Goal: Task Accomplishment & Management: Manage account settings

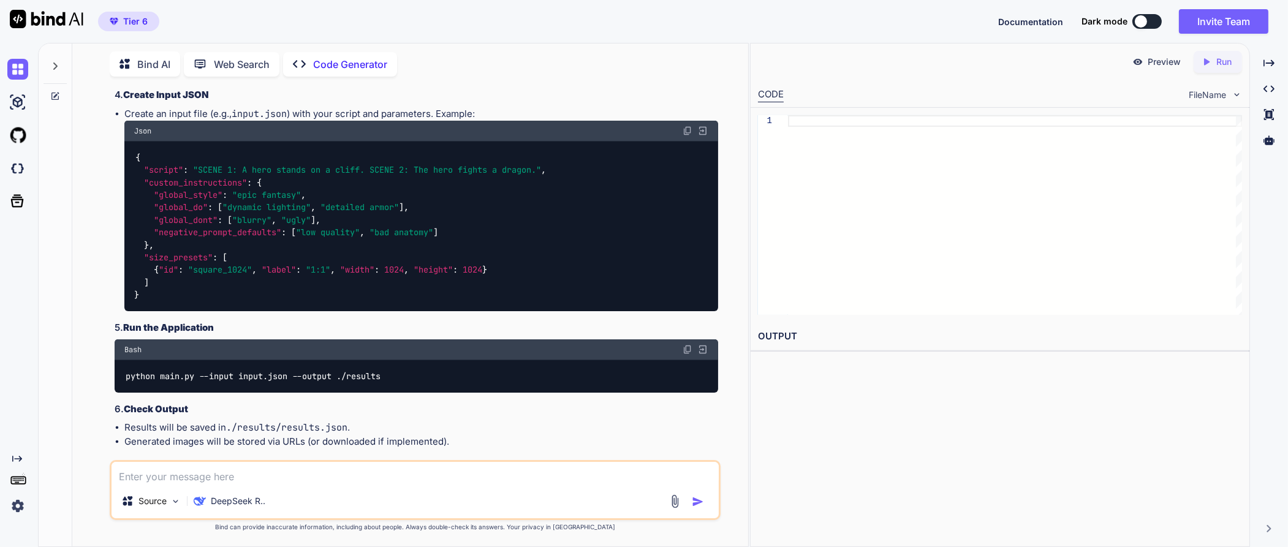
scroll to position [3726, 0]
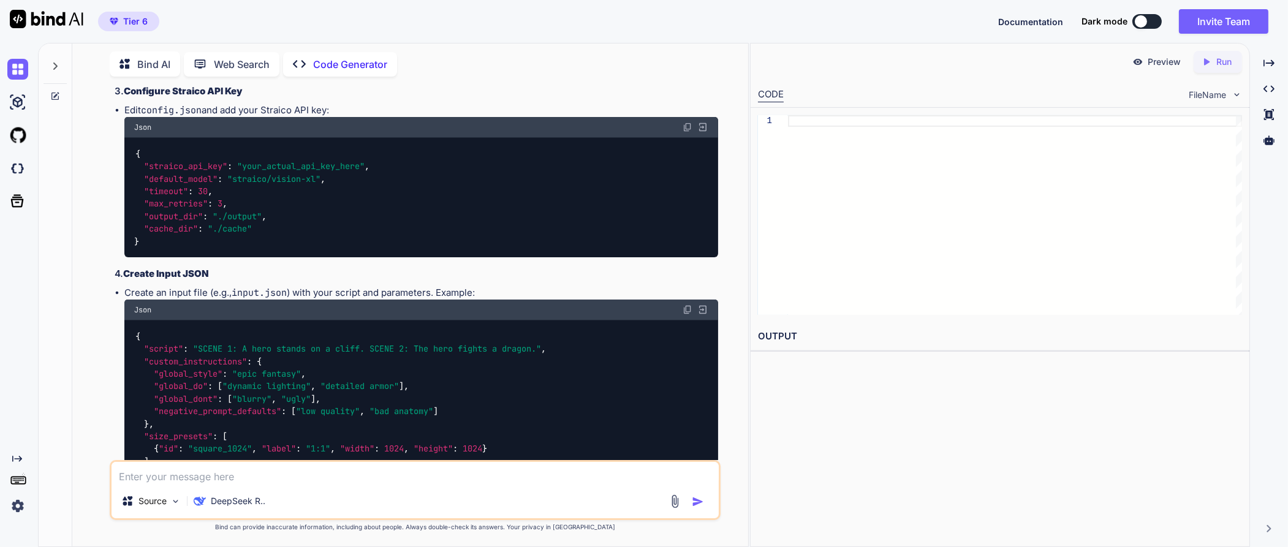
click at [15, 507] on img at bounding box center [17, 506] width 21 height 21
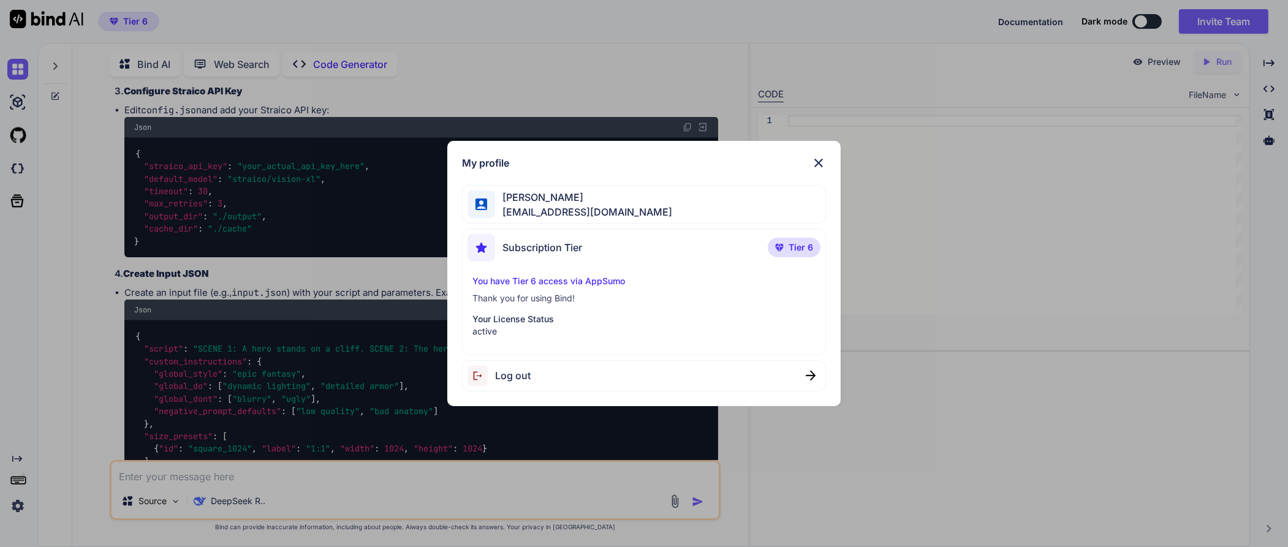
click at [523, 331] on p "active" at bounding box center [643, 331] width 343 height 12
click at [823, 162] on img at bounding box center [818, 163] width 15 height 15
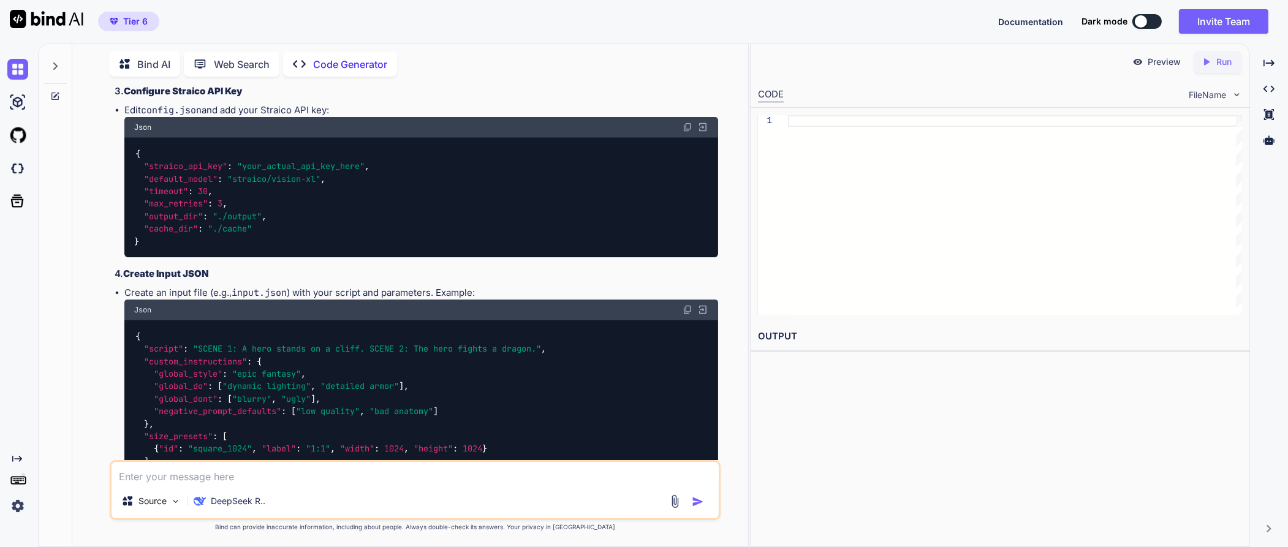
type textarea "x"
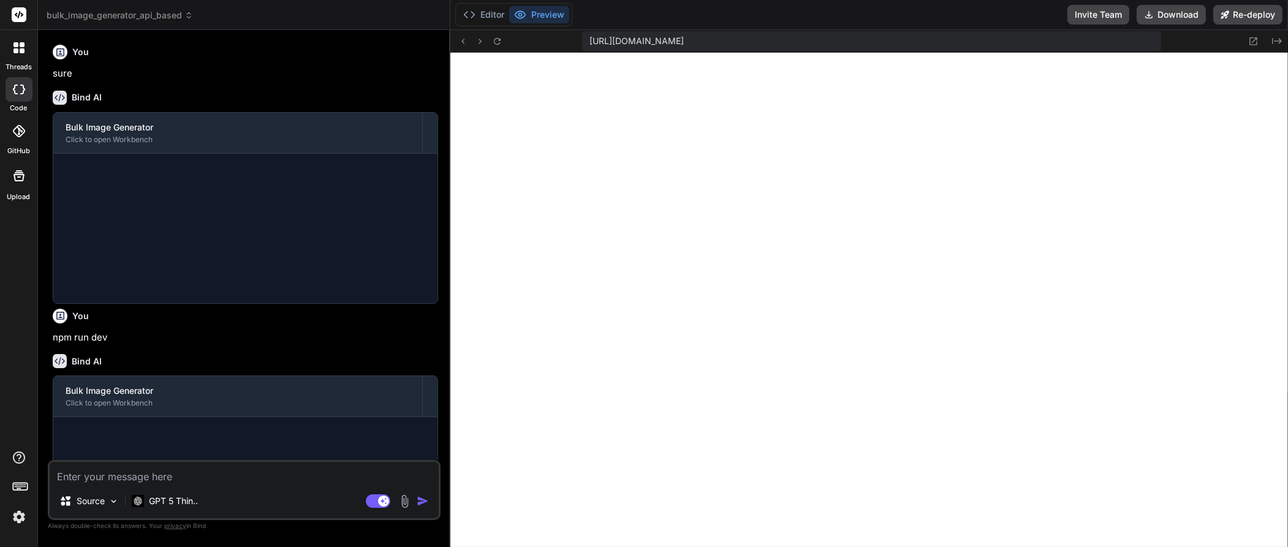
scroll to position [557, 0]
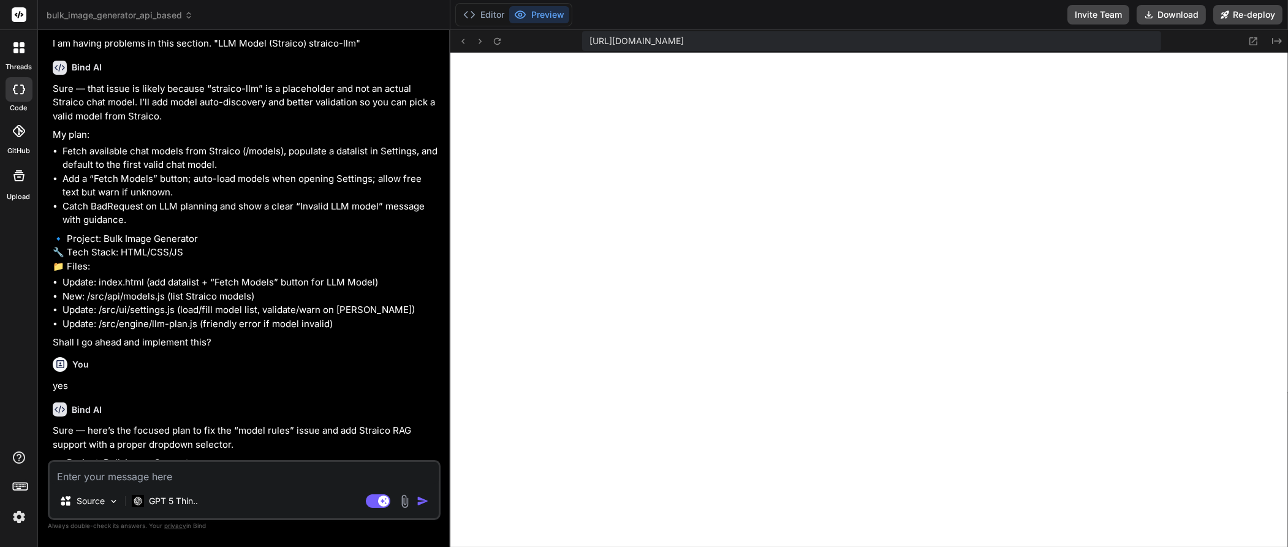
click at [19, 518] on img at bounding box center [19, 517] width 21 height 21
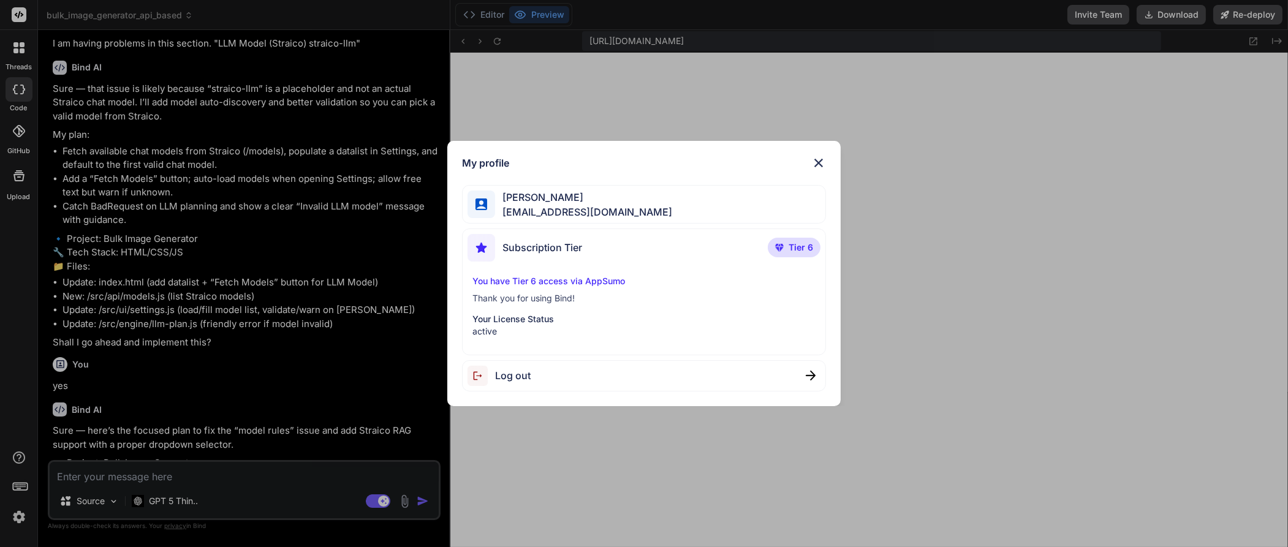
click at [529, 300] on p "Thank you for using Bind!" at bounding box center [643, 298] width 343 height 12
click at [656, 300] on p "Thank you for using Bind!" at bounding box center [643, 298] width 343 height 12
click at [611, 199] on div "Mussadiq Khan khanocp@gmail.com" at bounding box center [644, 204] width 364 height 39
click at [790, 249] on span "Tier 6" at bounding box center [801, 247] width 25 height 12
click at [818, 165] on img at bounding box center [818, 163] width 15 height 15
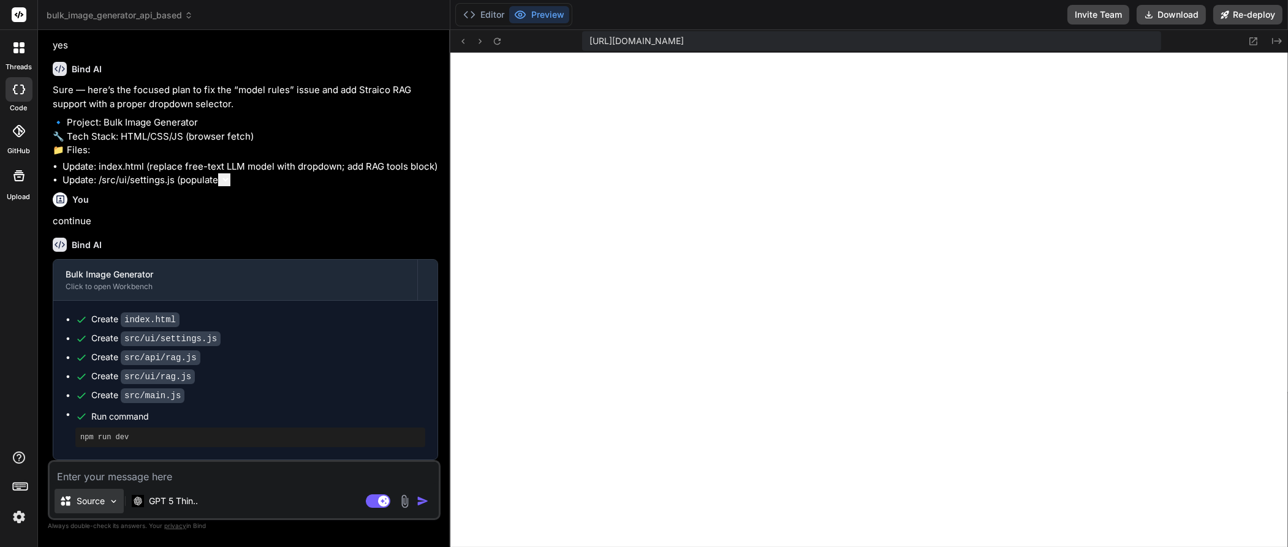
scroll to position [724, 0]
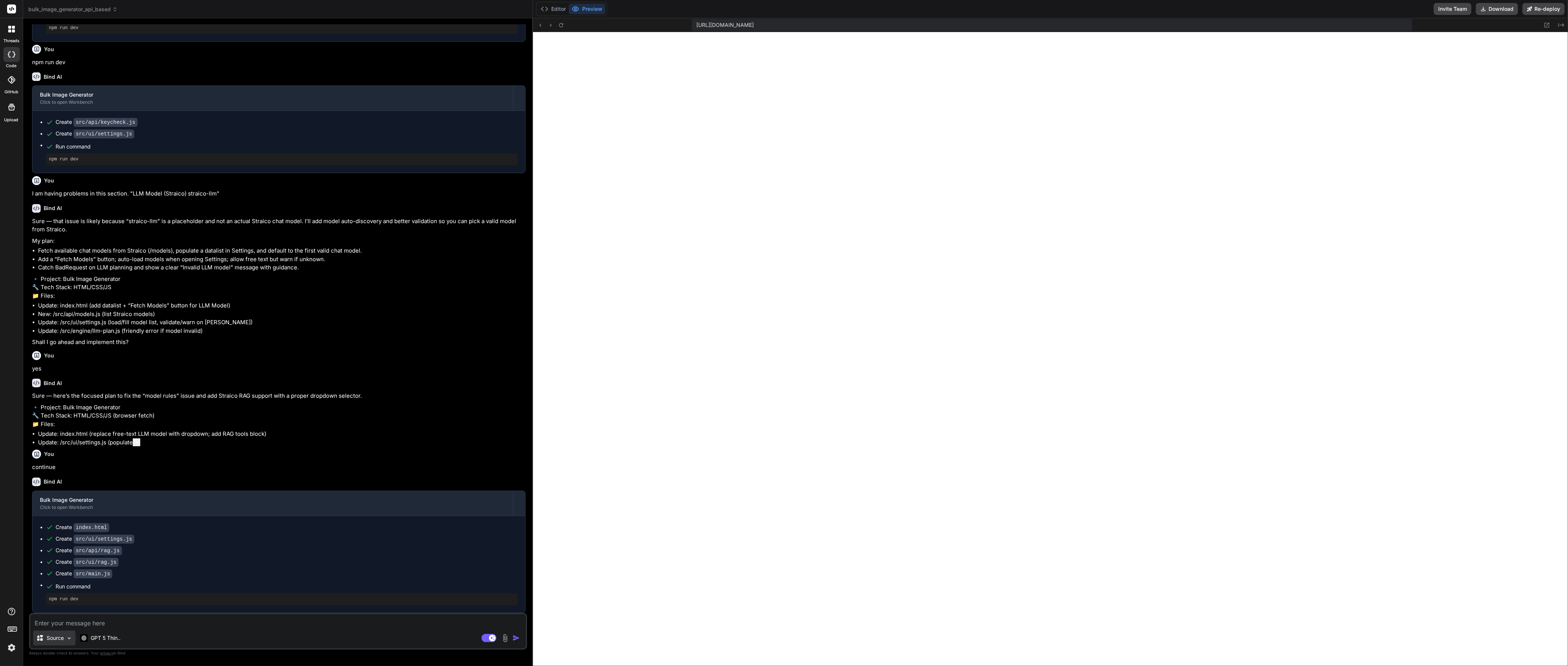
type textarea "x"
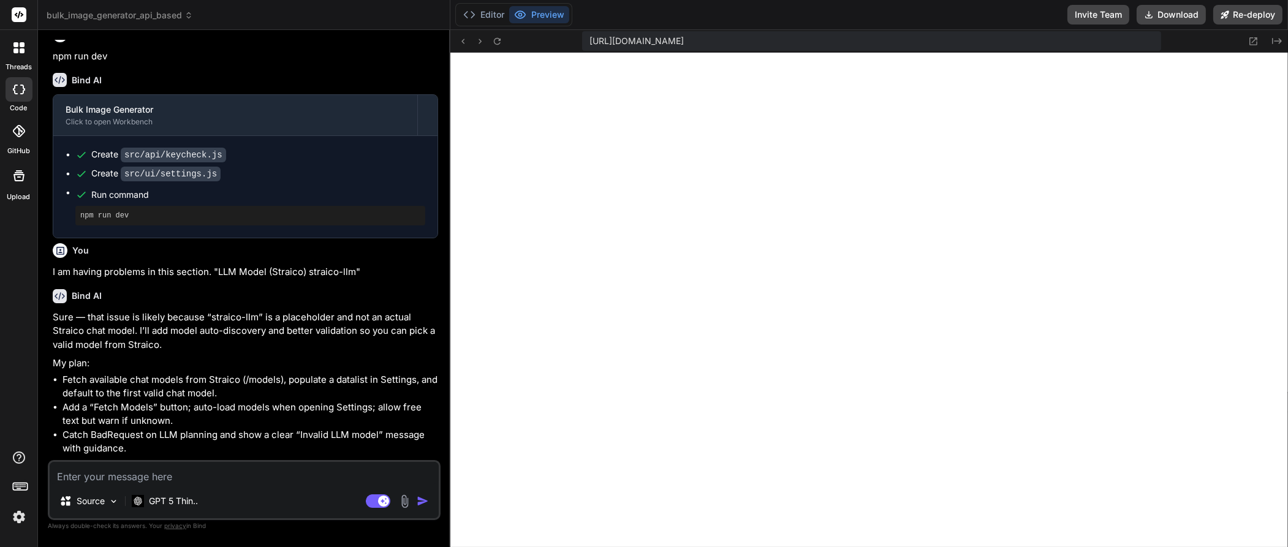
click at [10, 513] on img at bounding box center [19, 517] width 21 height 21
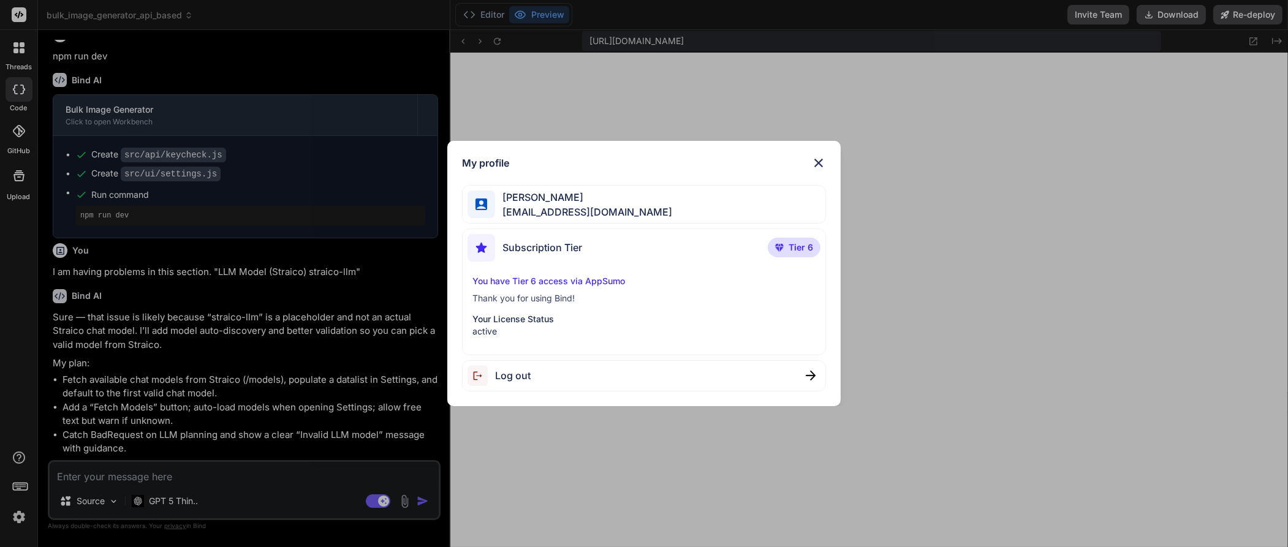
click at [815, 168] on img at bounding box center [818, 163] width 15 height 15
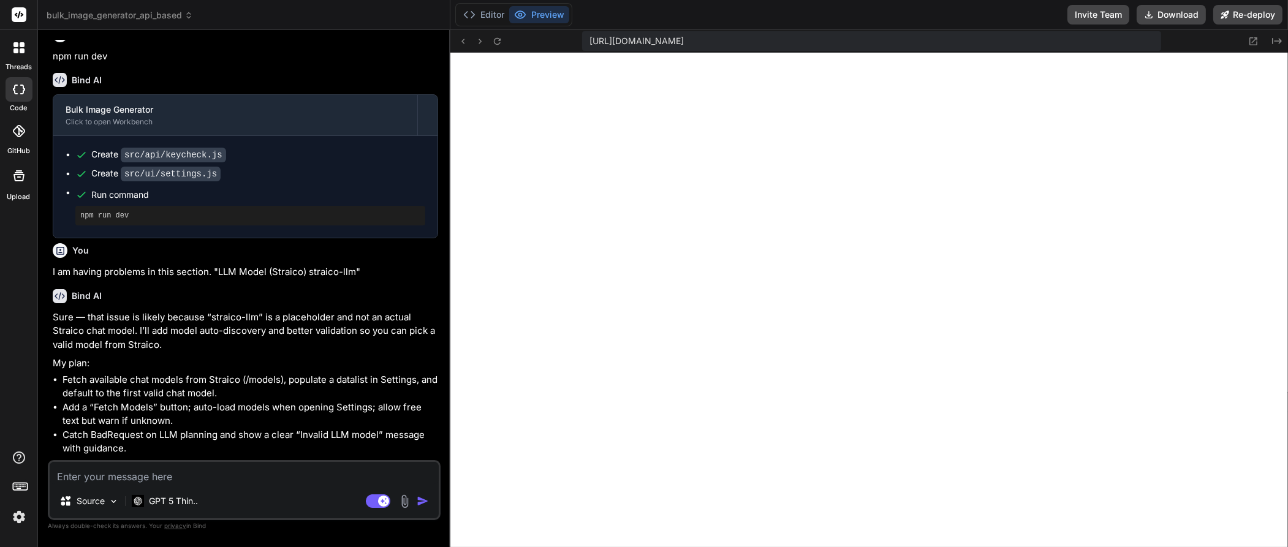
click at [12, 521] on img at bounding box center [19, 517] width 21 height 21
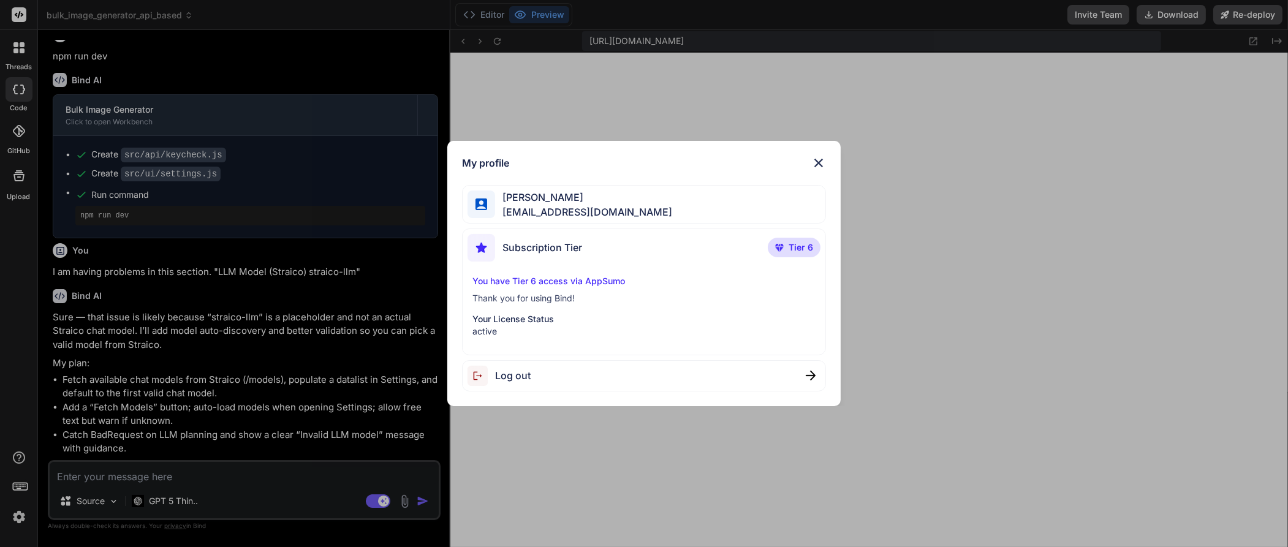
click at [17, 466] on div "My profile Mussadiq Khan khanocp@gmail.com Subscription Tier Tier 6 You have Ti…" at bounding box center [644, 273] width 1288 height 547
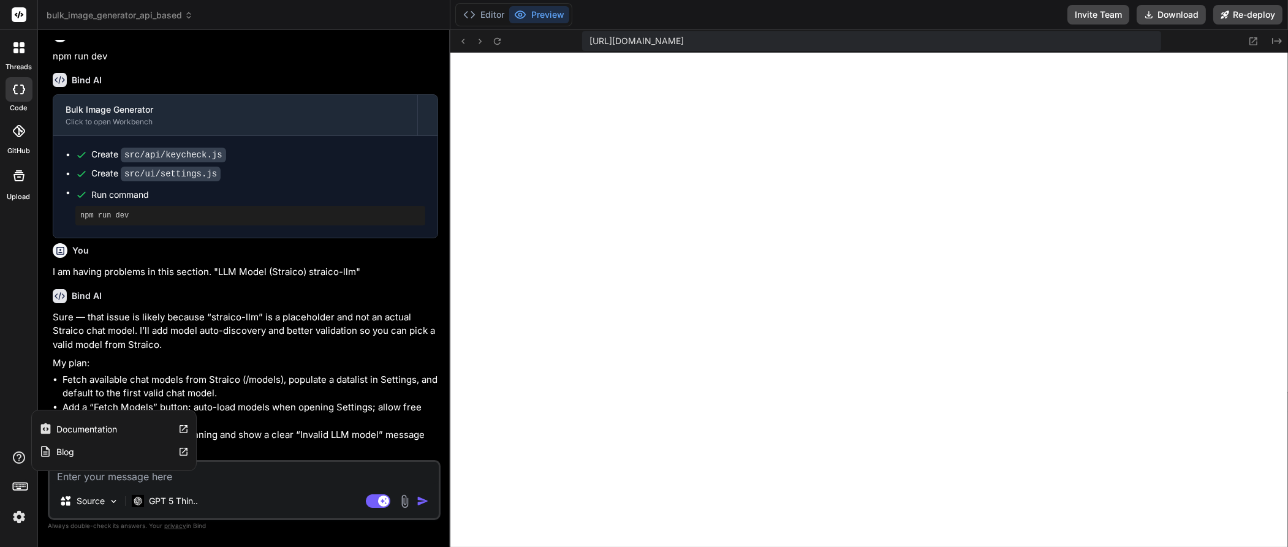
click at [18, 457] on icon at bounding box center [19, 457] width 15 height 15
click at [14, 483] on rect at bounding box center [20, 486] width 14 height 7
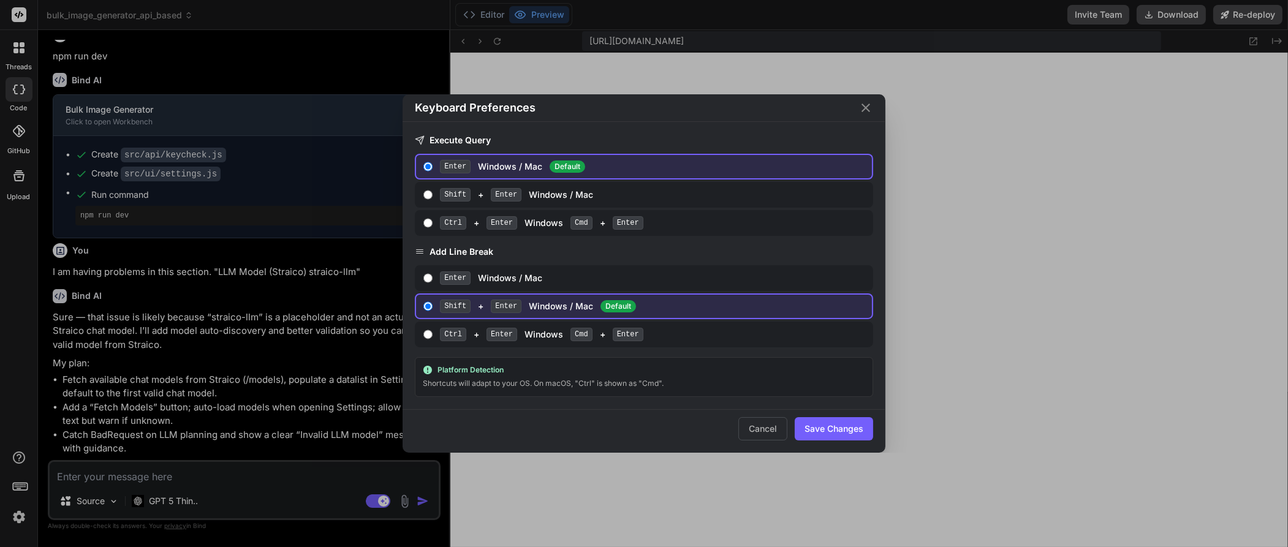
click at [872, 115] on icon "Close" at bounding box center [865, 107] width 15 height 15
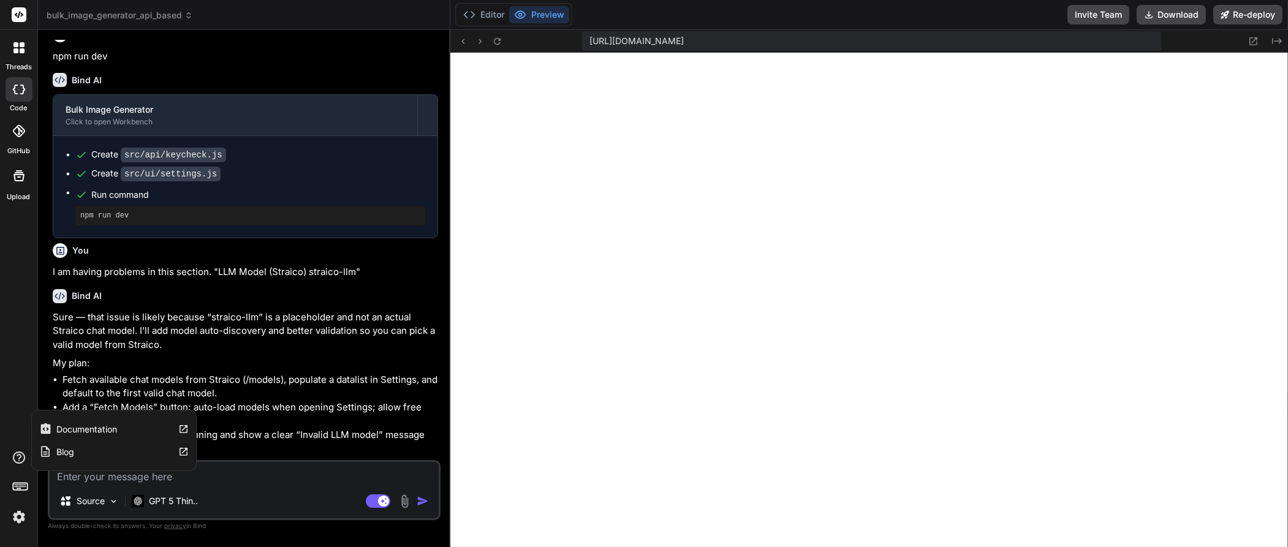
click at [16, 459] on icon at bounding box center [19, 457] width 15 height 15
click at [20, 517] on img at bounding box center [19, 517] width 21 height 21
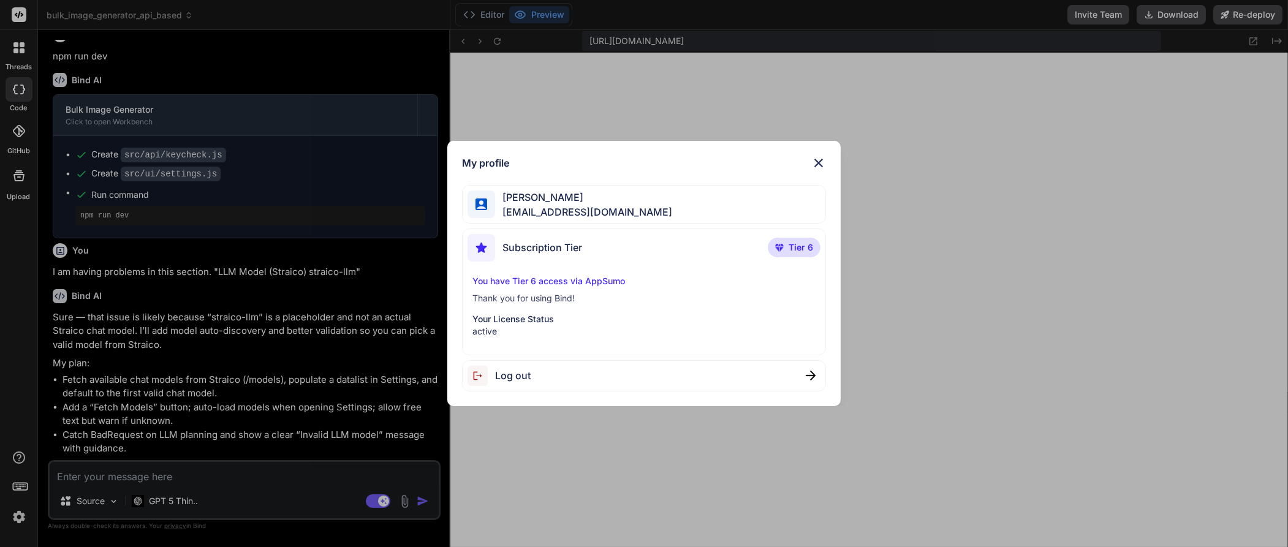
click at [525, 308] on div "You have Tier 6 access via AppSumo Thank you for using Bind! Your License Statu…" at bounding box center [644, 306] width 353 height 63
click at [531, 288] on div "You have Tier 6 access via AppSumo Thank you for using Bind! Your License Statu…" at bounding box center [644, 306] width 353 height 63
click at [531, 287] on div "You have Tier 6 access via AppSumo Thank you for using Bind! Your License Statu…" at bounding box center [644, 306] width 353 height 63
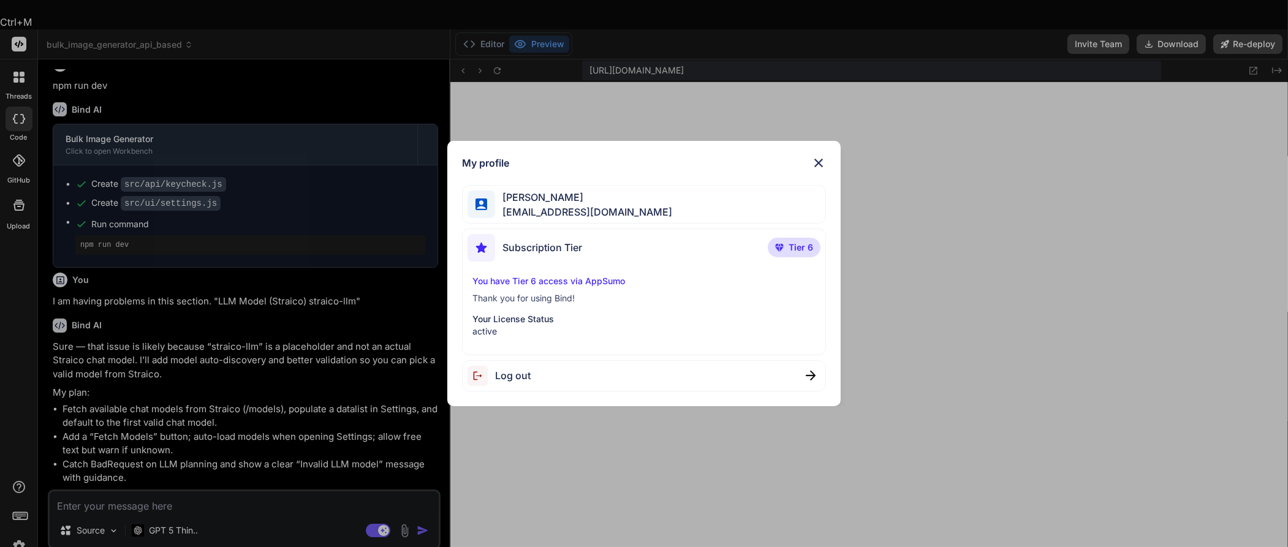
click at [529, 277] on p "You have Tier 6 access via AppSumo" at bounding box center [643, 281] width 343 height 12
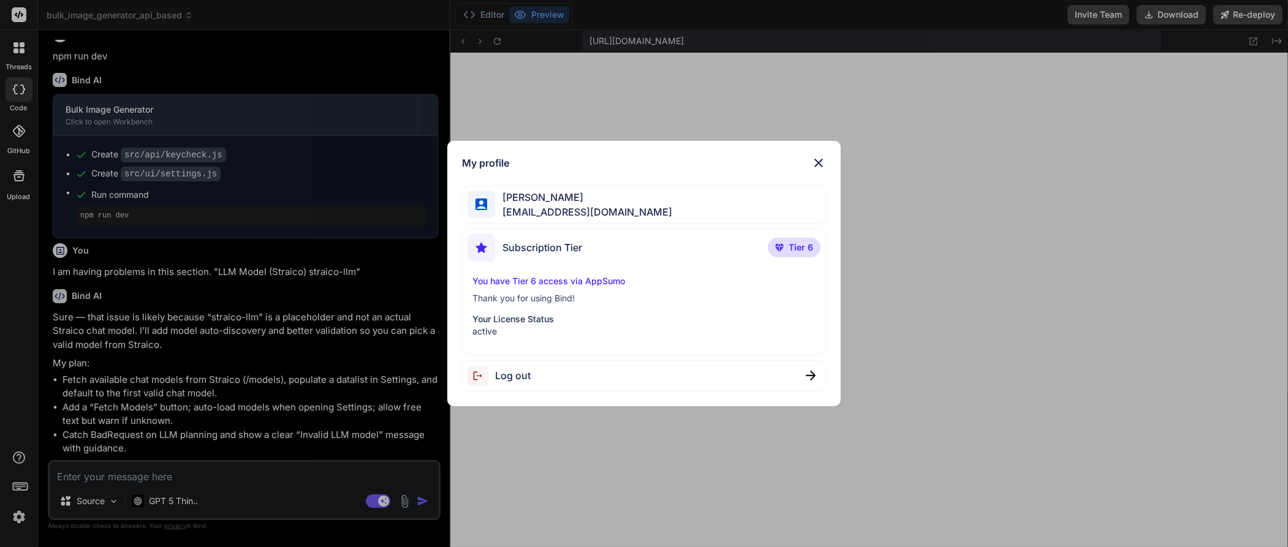
click at [648, 303] on p "Thank you for using Bind!" at bounding box center [643, 298] width 343 height 12
click at [479, 249] on img at bounding box center [482, 248] width 28 height 28
click at [820, 162] on img at bounding box center [818, 163] width 15 height 15
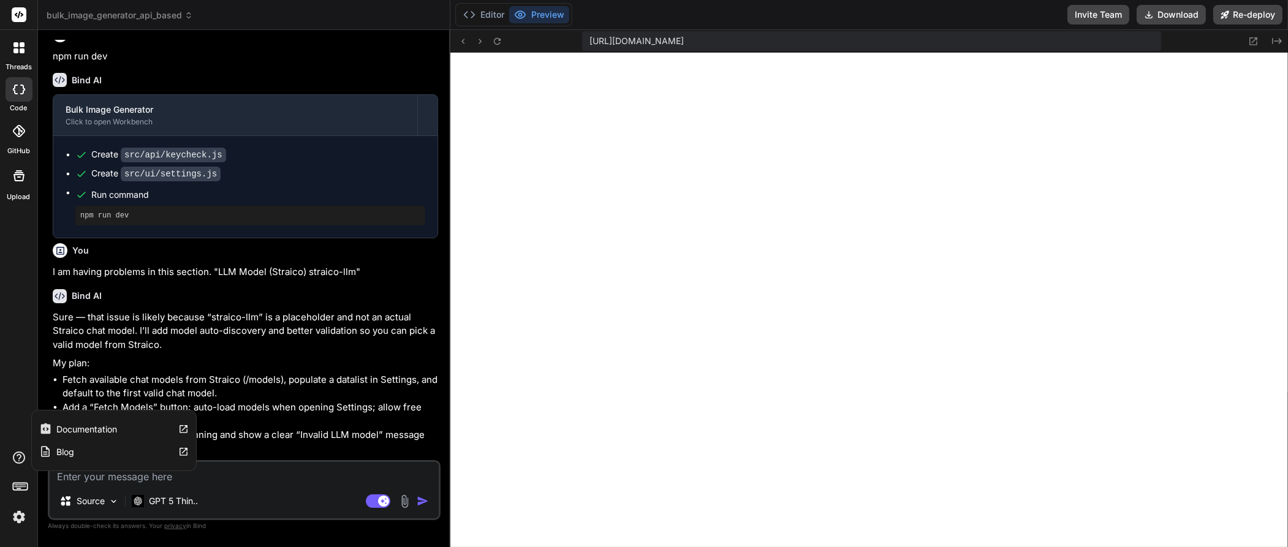
click at [21, 458] on icon at bounding box center [19, 457] width 15 height 15
click at [20, 485] on rect at bounding box center [20, 485] width 1 height 1
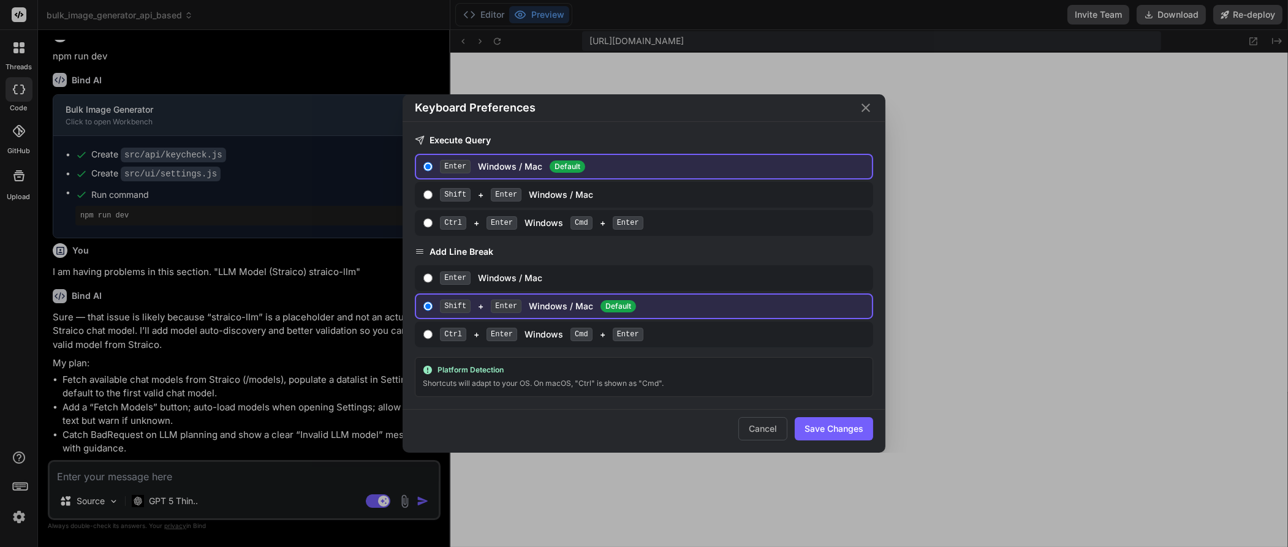
click at [866, 109] on icon "Close" at bounding box center [866, 108] width 9 height 9
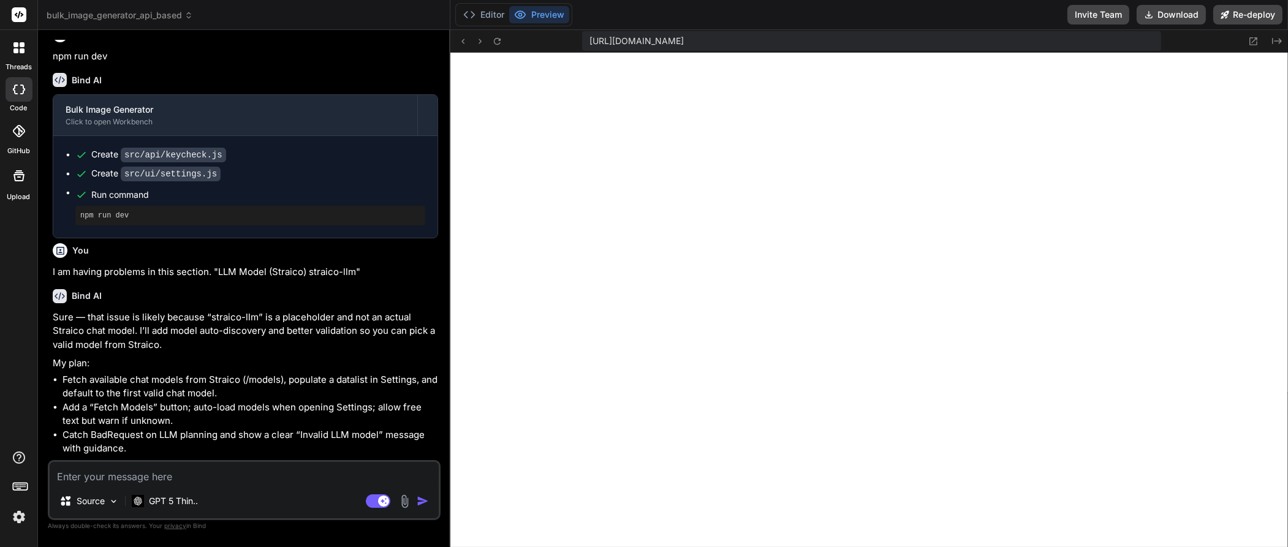
click at [18, 17] on icon at bounding box center [19, 14] width 9 height 7
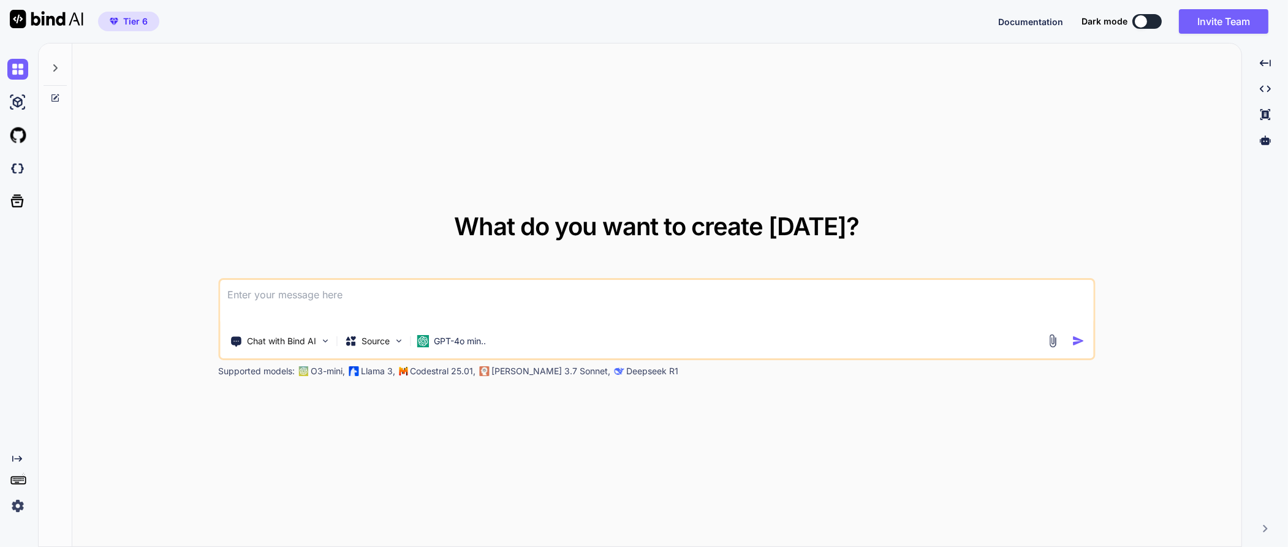
click at [123, 19] on span "Tier 6" at bounding box center [135, 21] width 25 height 12
click at [143, 22] on span "Tier 6" at bounding box center [135, 21] width 25 height 12
click at [13, 73] on img at bounding box center [17, 69] width 21 height 21
click at [56, 64] on icon at bounding box center [55, 68] width 10 height 10
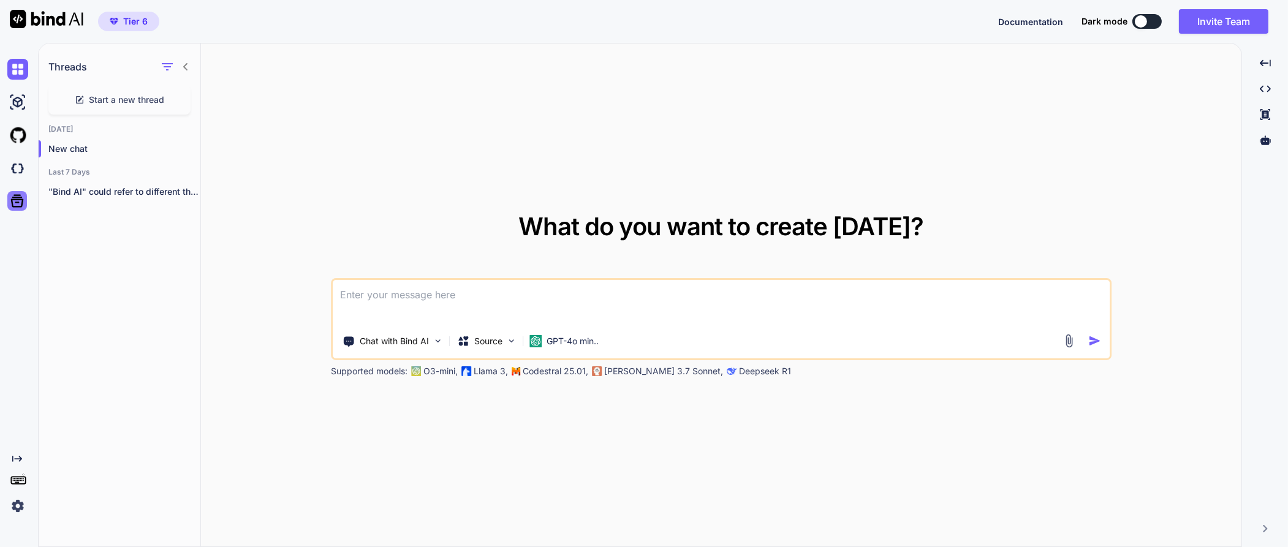
click at [17, 204] on icon at bounding box center [17, 200] width 17 height 17
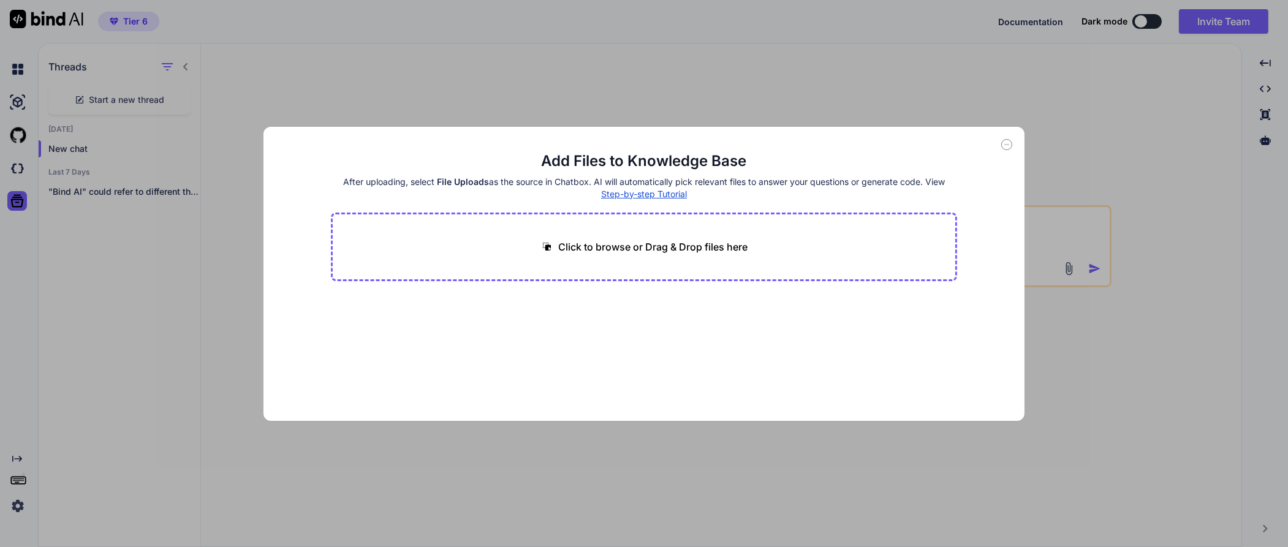
click at [1007, 142] on icon at bounding box center [1006, 144] width 11 height 11
type textarea "x"
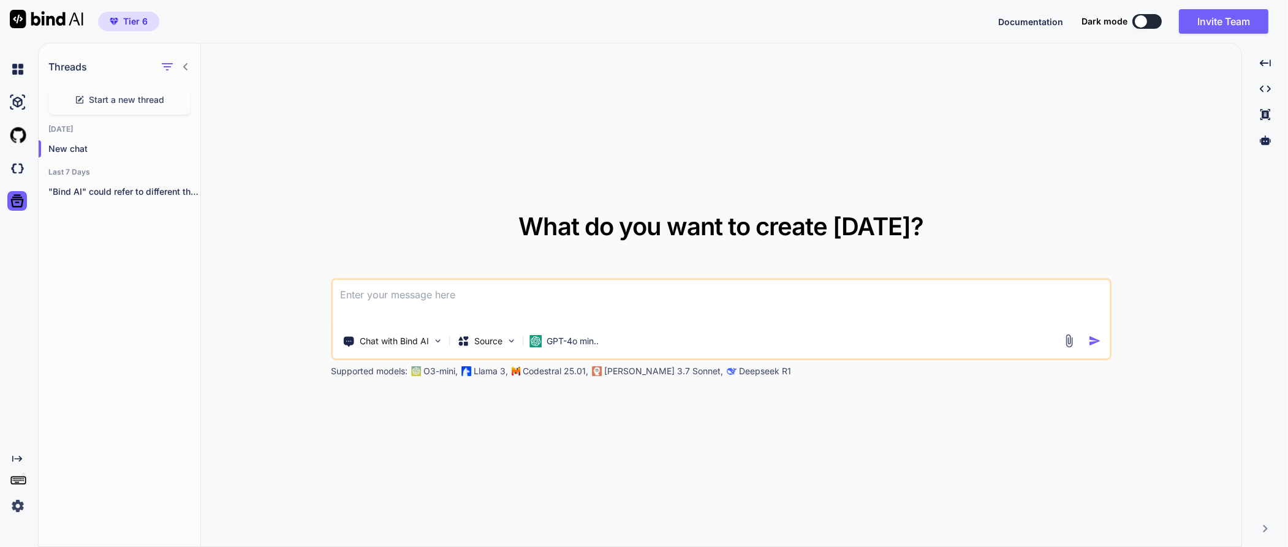
click at [25, 506] on img at bounding box center [17, 506] width 21 height 21
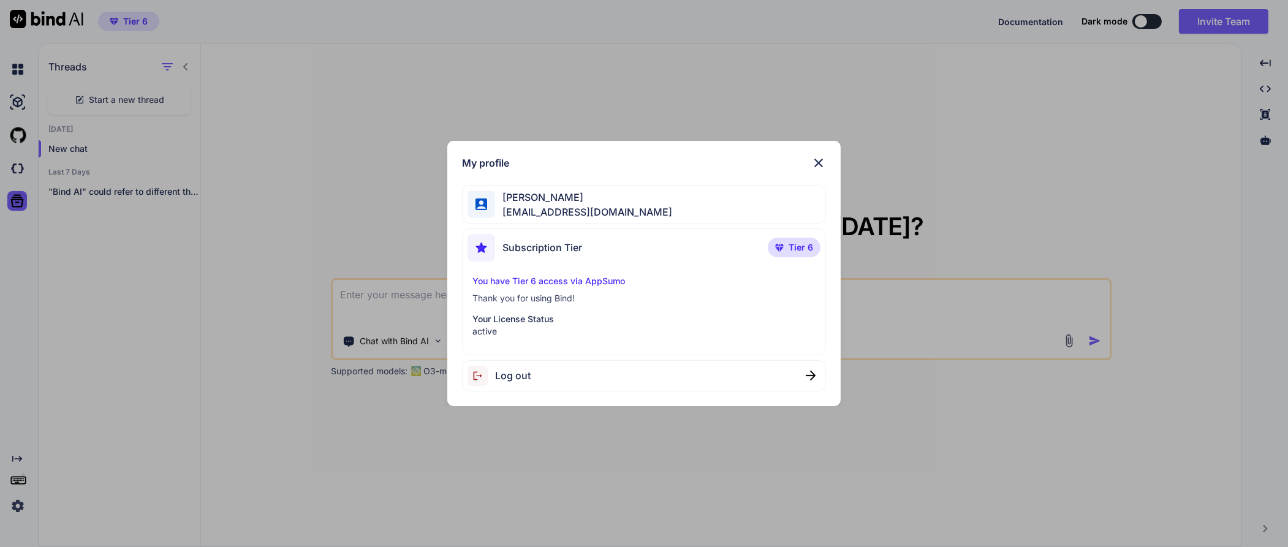
click at [809, 160] on div "My profile" at bounding box center [644, 163] width 364 height 15
click at [812, 162] on img at bounding box center [818, 163] width 15 height 15
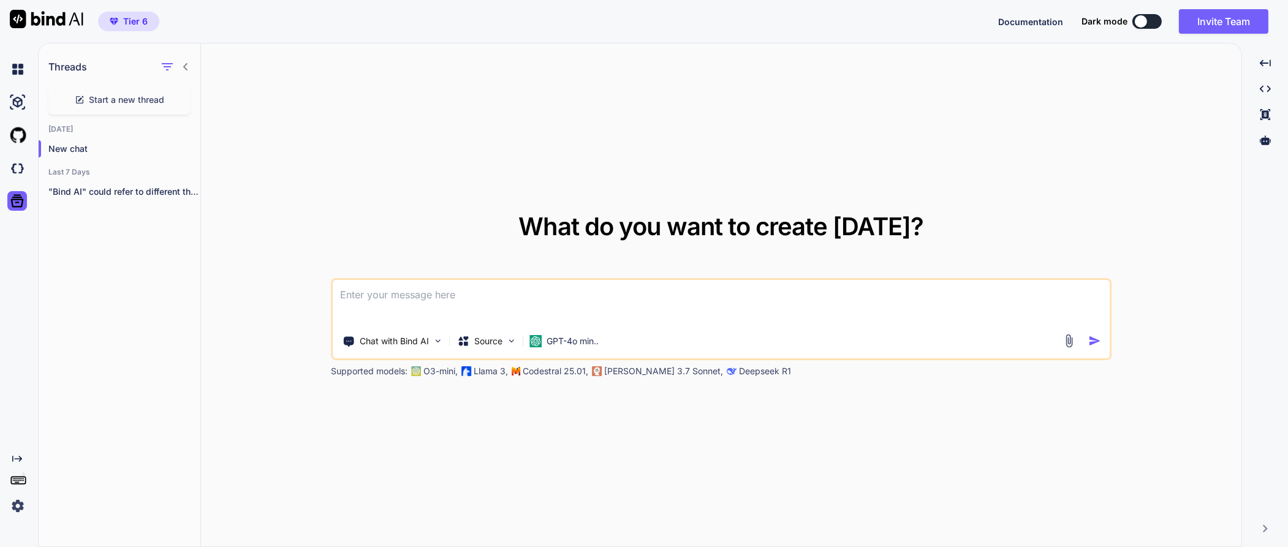
click at [11, 505] on img at bounding box center [17, 506] width 21 height 21
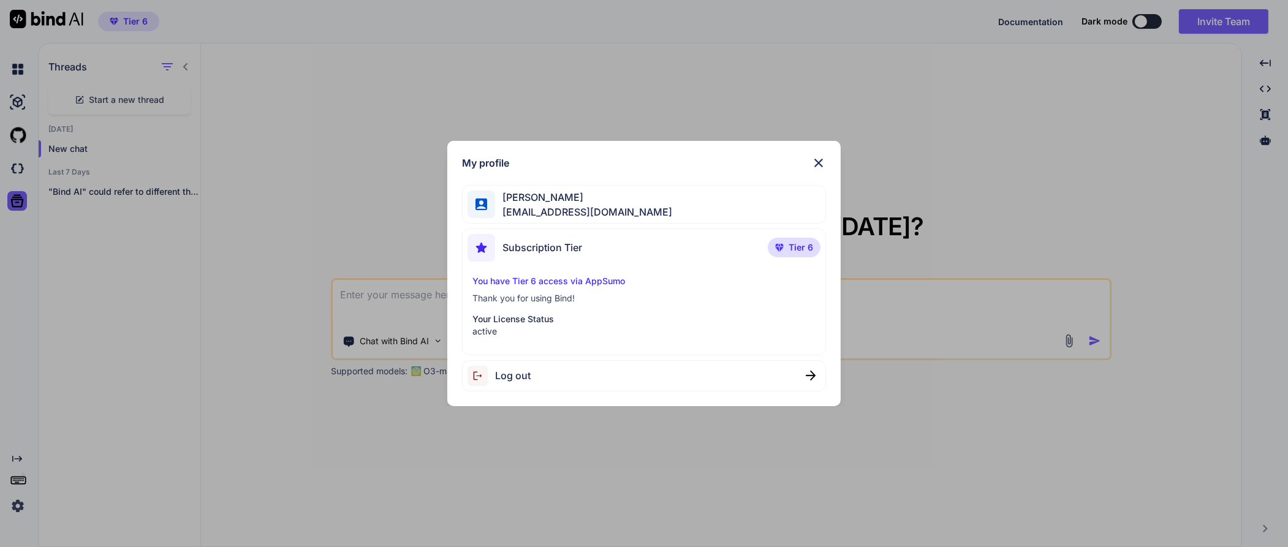
click at [815, 162] on div "My profile" at bounding box center [644, 163] width 364 height 15
click at [825, 163] on img at bounding box center [818, 163] width 15 height 15
